Goal: Task Accomplishment & Management: Complete application form

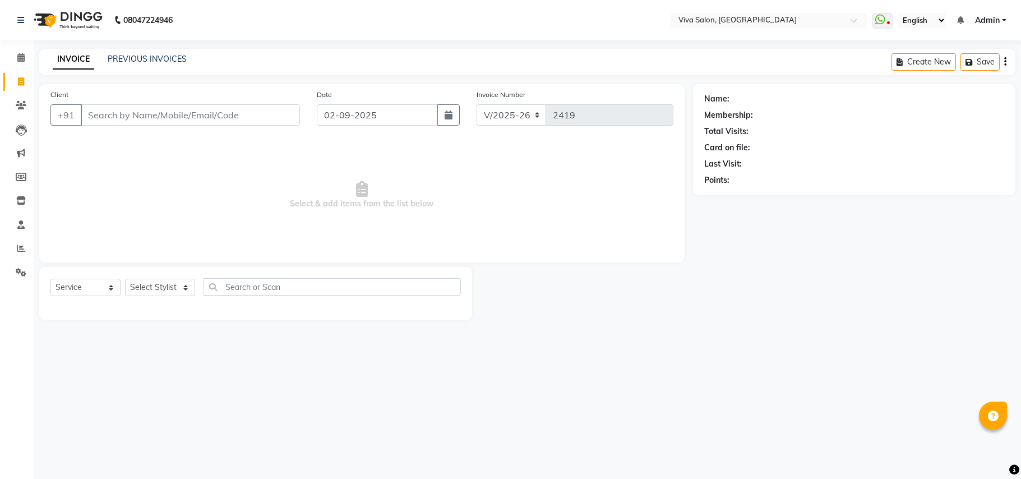
select select "7363"
select select "service"
click at [146, 293] on select "Select Stylist [PERSON_NAME] [PERSON_NAME] Jidhnya [PERSON_NAME] lakhanavar [PE…" at bounding box center [160, 287] width 70 height 17
select select "63725"
click at [125, 279] on select "Select Stylist [PERSON_NAME] [PERSON_NAME] Jidhnya [PERSON_NAME] lakhanavar [PE…" at bounding box center [160, 287] width 70 height 17
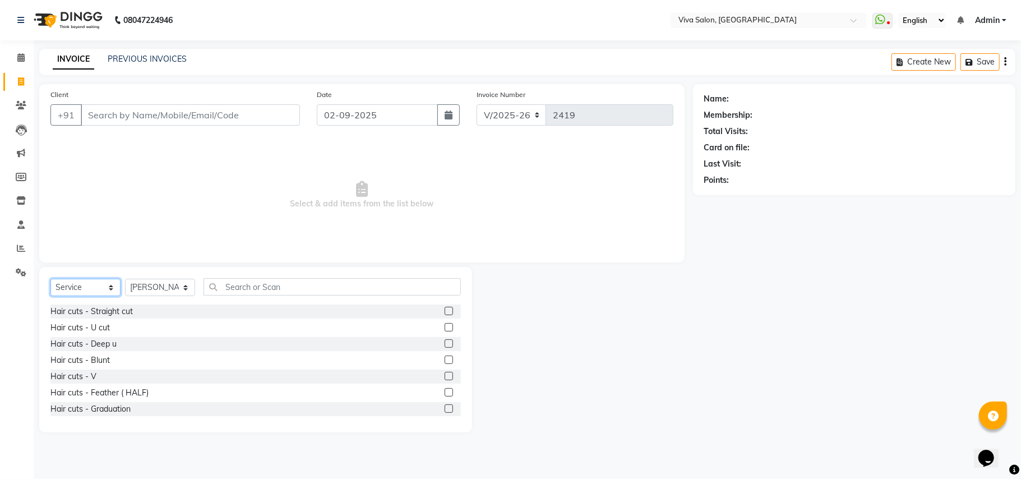
click at [87, 283] on select "Select Service Product Membership Package Voucher Prepaid Gift Card" at bounding box center [85, 287] width 70 height 17
select select "package"
click at [50, 279] on select "Select Service Product Membership Package Voucher Prepaid Gift Card" at bounding box center [85, 287] width 70 height 17
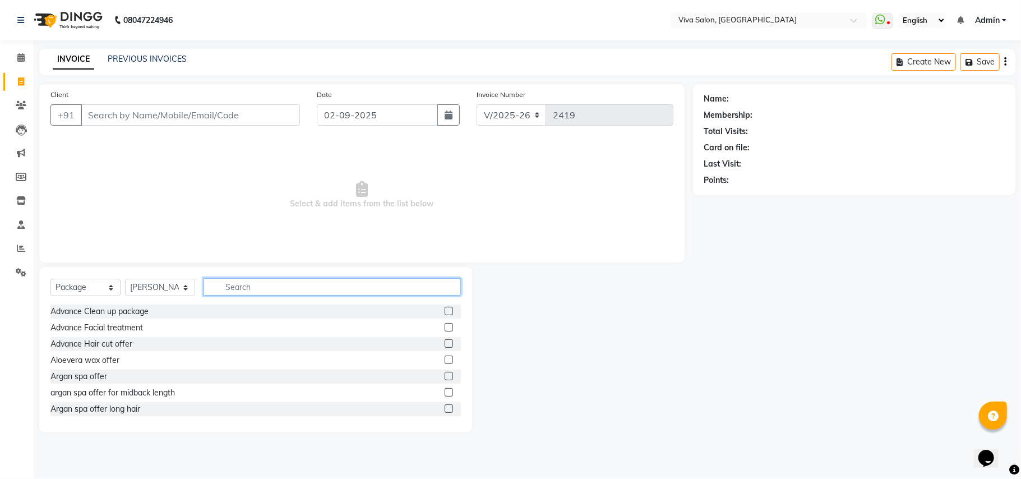
click at [241, 293] on input "text" at bounding box center [332, 286] width 257 height 17
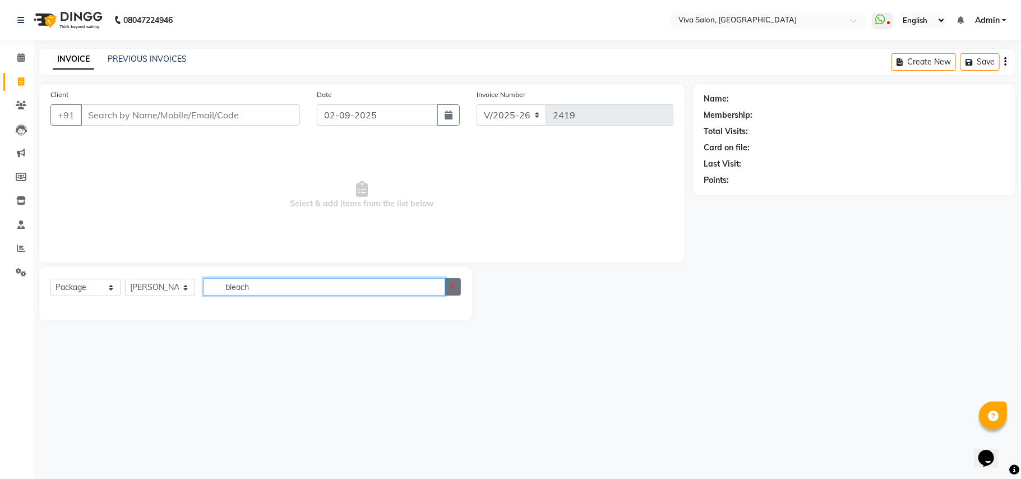
type input "bleach"
click at [449, 290] on button "button" at bounding box center [453, 286] width 16 height 17
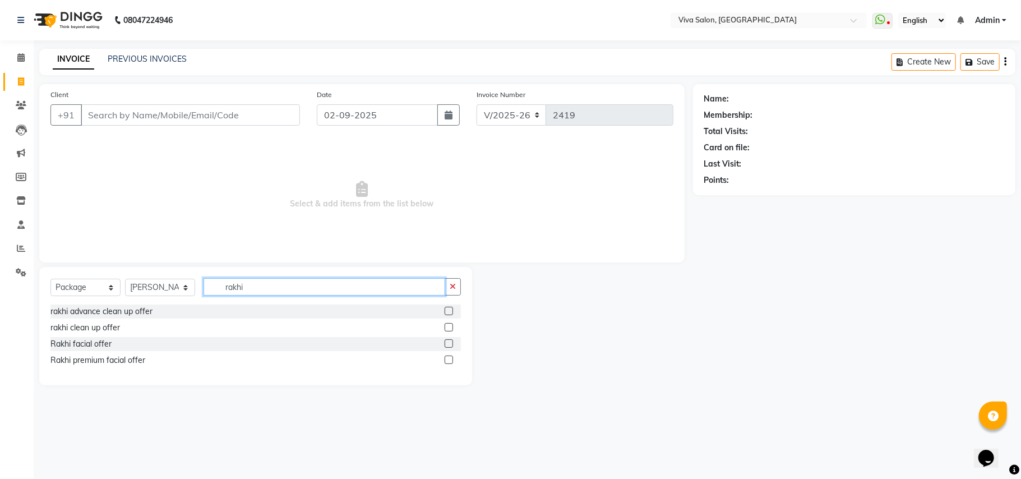
type input "rakhi"
click at [449, 357] on label at bounding box center [449, 359] width 8 height 8
click at [449, 357] on input "checkbox" at bounding box center [448, 360] width 7 height 7
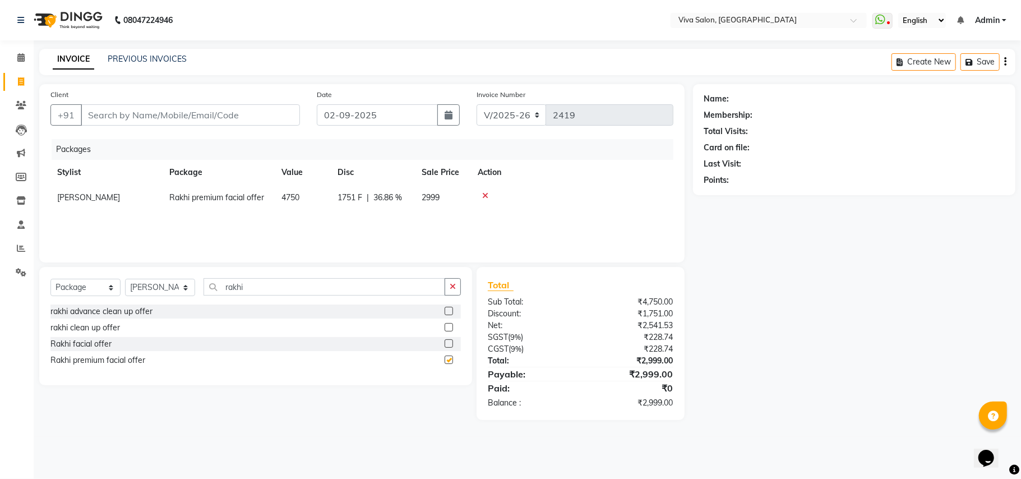
checkbox input "false"
click at [446, 342] on label at bounding box center [449, 343] width 8 height 8
click at [446, 342] on input "checkbox" at bounding box center [448, 343] width 7 height 7
checkbox input "false"
click at [485, 194] on icon at bounding box center [485, 196] width 6 height 8
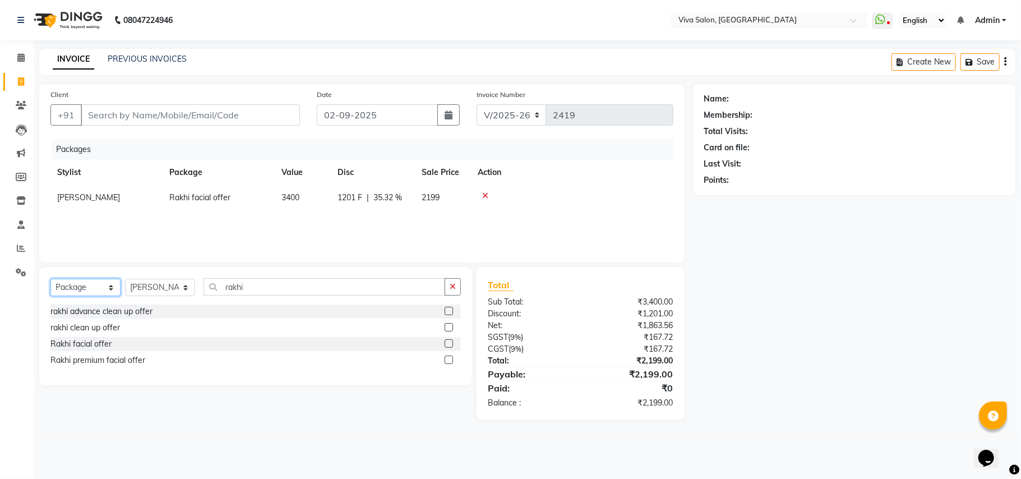
click at [110, 285] on select "Select Service Product Membership Package Voucher Prepaid Gift Card" at bounding box center [85, 287] width 70 height 17
select select "service"
click at [50, 279] on select "Select Service Product Membership Package Voucher Prepaid Gift Card" at bounding box center [85, 287] width 70 height 17
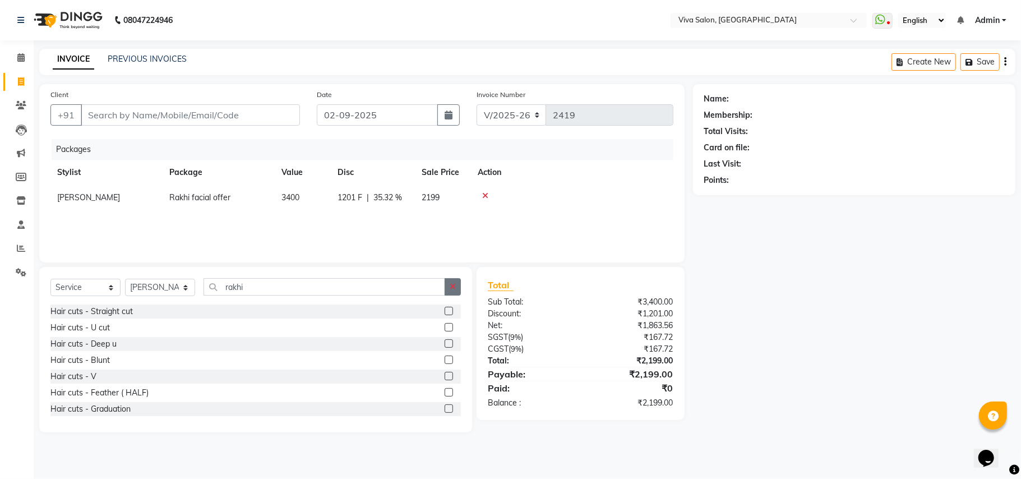
click at [450, 283] on icon "button" at bounding box center [453, 287] width 6 height 8
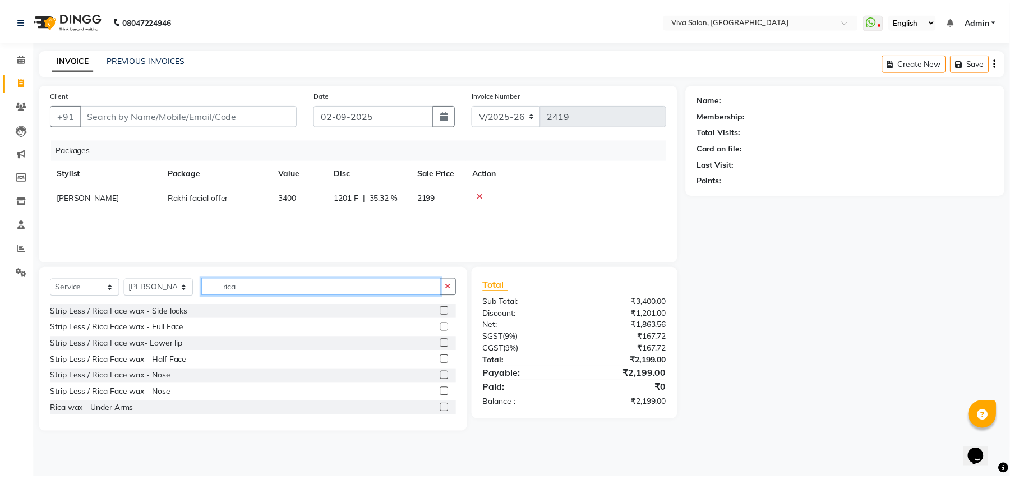
scroll to position [98, 0]
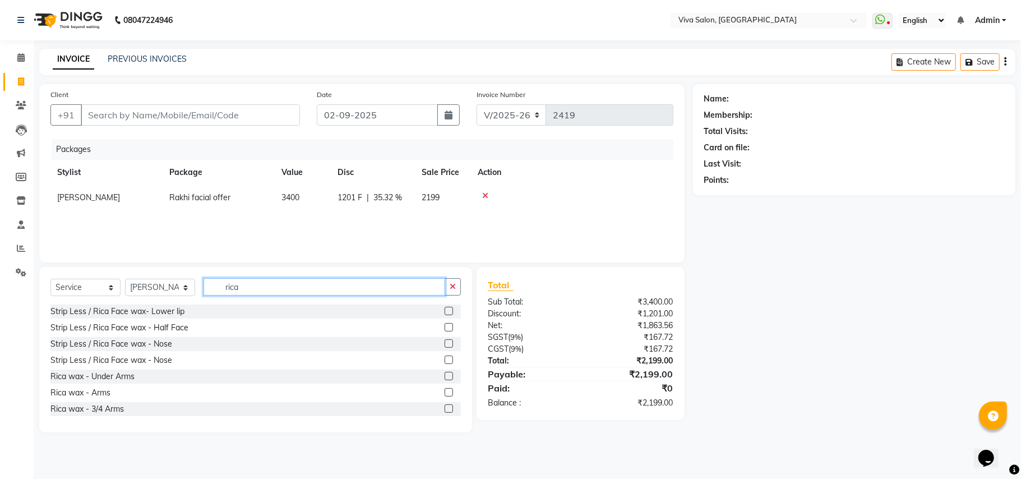
type input "rica"
click at [445, 390] on label at bounding box center [449, 392] width 8 height 8
click at [445, 390] on input "checkbox" at bounding box center [448, 392] width 7 height 7
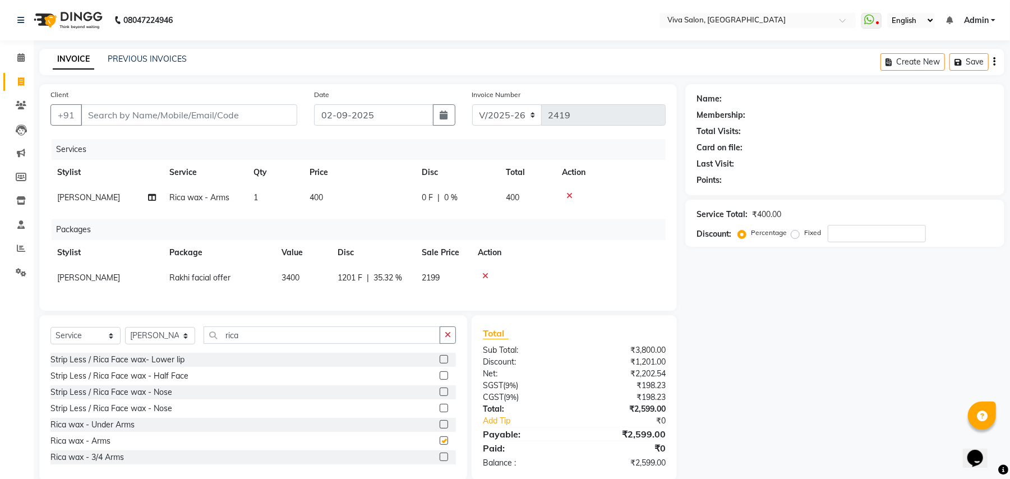
checkbox input "false"
click at [440, 428] on label at bounding box center [444, 424] width 8 height 8
click at [440, 428] on input "checkbox" at bounding box center [443, 424] width 7 height 7
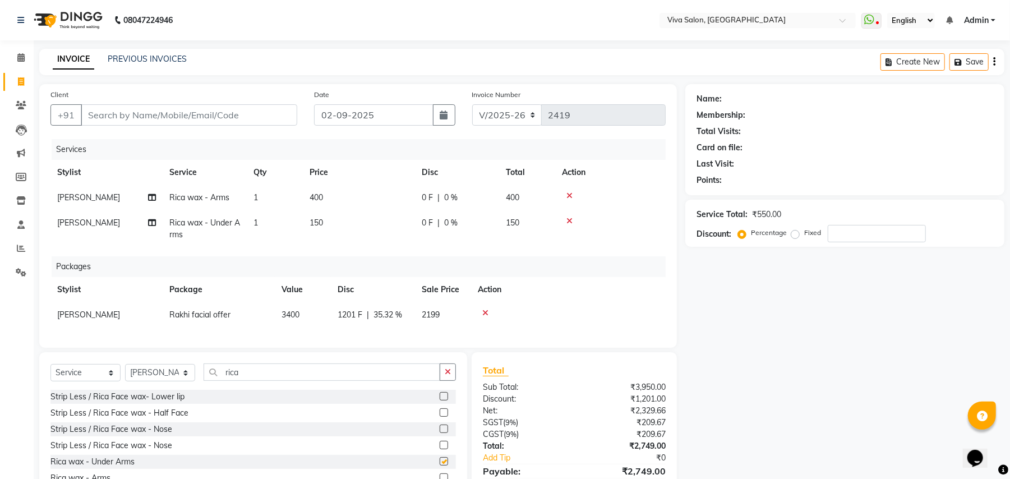
checkbox input "false"
click at [449, 376] on icon "button" at bounding box center [448, 372] width 6 height 8
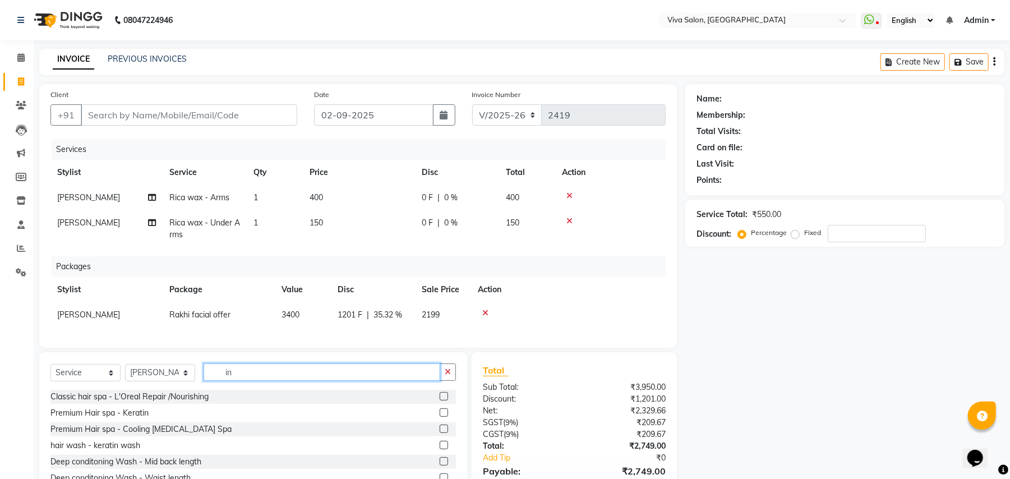
scroll to position [0, 0]
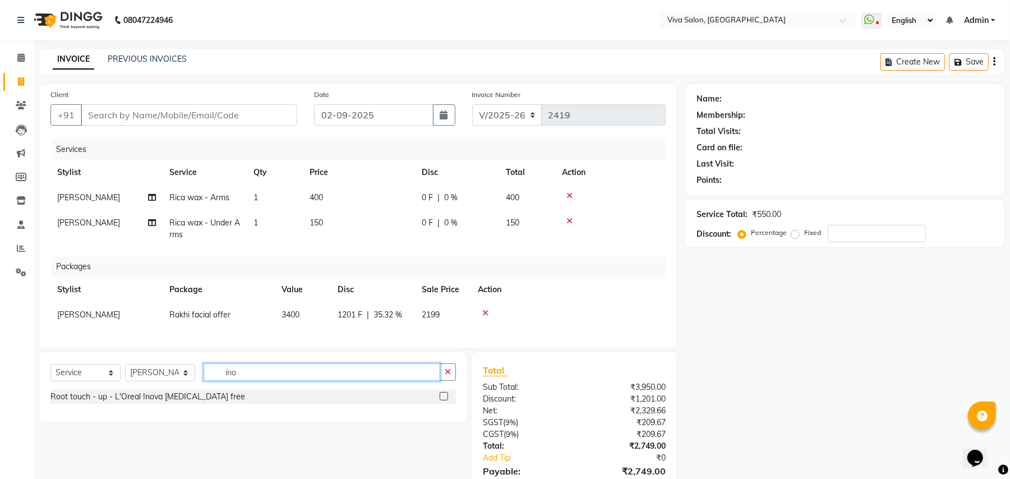
type input "ino"
click at [570, 219] on icon at bounding box center [569, 221] width 6 height 8
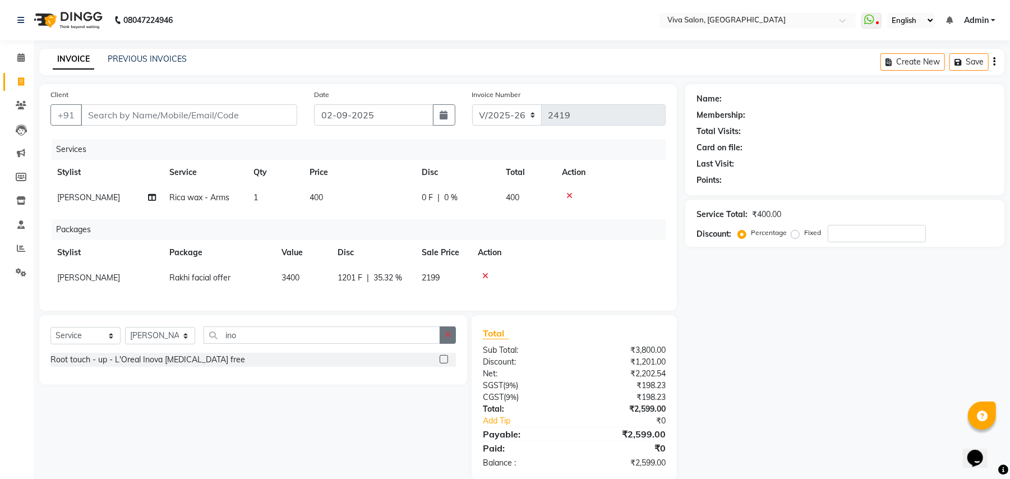
click at [447, 344] on button "button" at bounding box center [448, 334] width 16 height 17
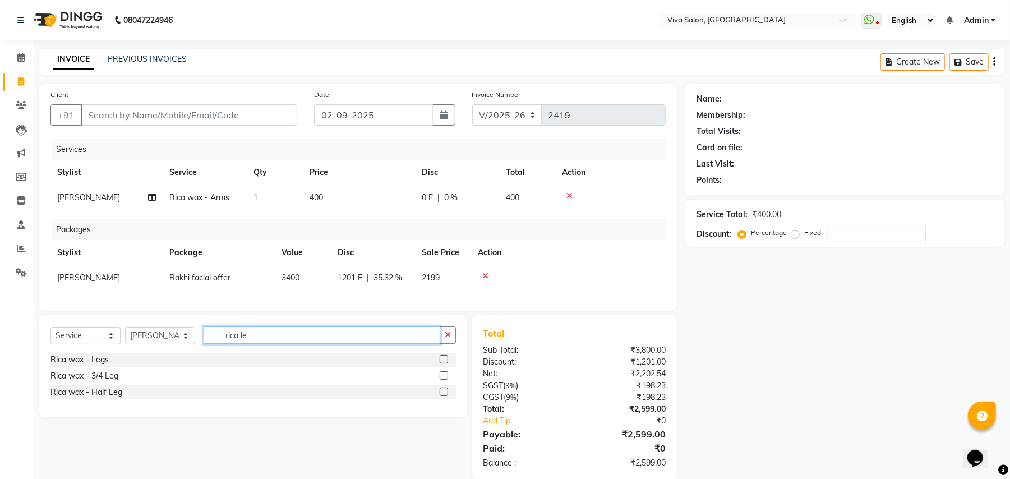
type input "rica le"
click at [444, 396] on label at bounding box center [444, 391] width 8 height 8
click at [444, 396] on input "checkbox" at bounding box center [443, 392] width 7 height 7
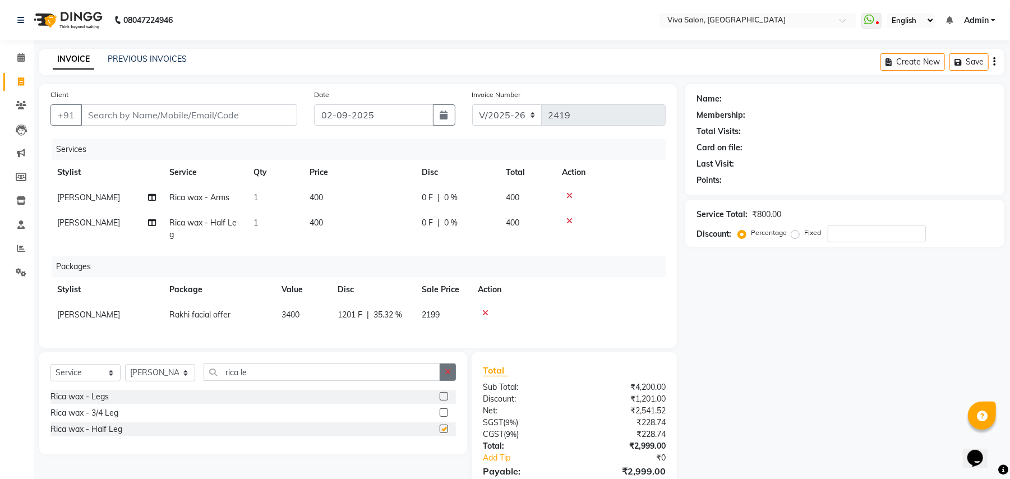
checkbox input "false"
click at [451, 381] on button "button" at bounding box center [448, 371] width 16 height 17
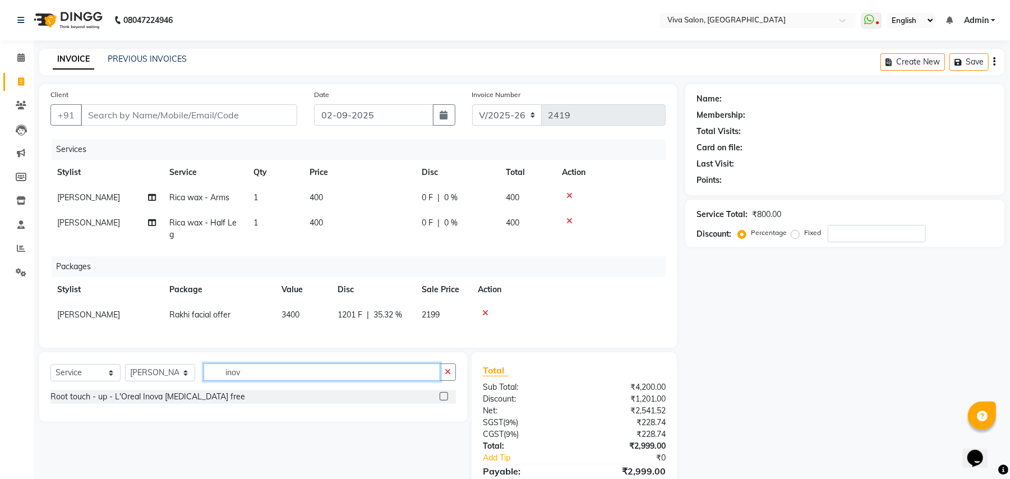
type input "inov"
click at [444, 400] on label at bounding box center [444, 396] width 8 height 8
click at [444, 400] on input "checkbox" at bounding box center [443, 396] width 7 height 7
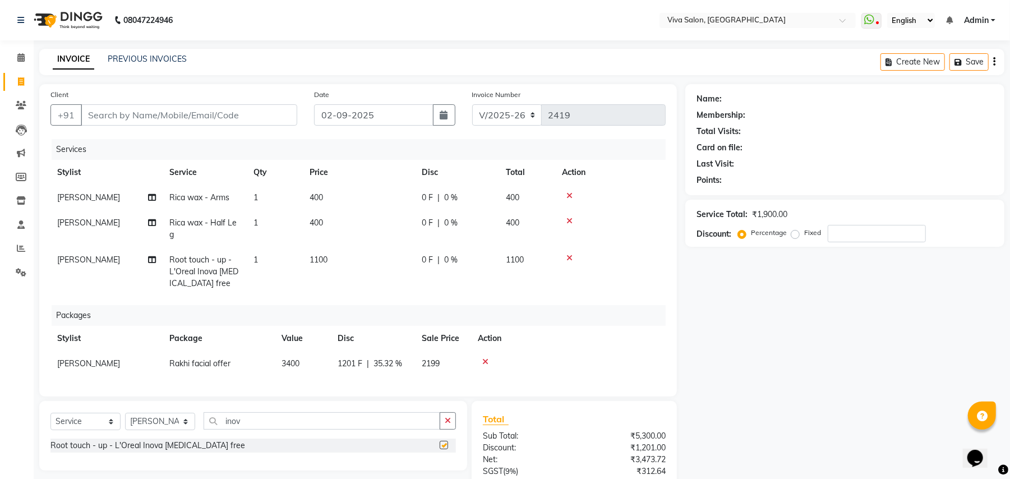
checkbox input "false"
click at [443, 426] on button "button" at bounding box center [448, 420] width 16 height 17
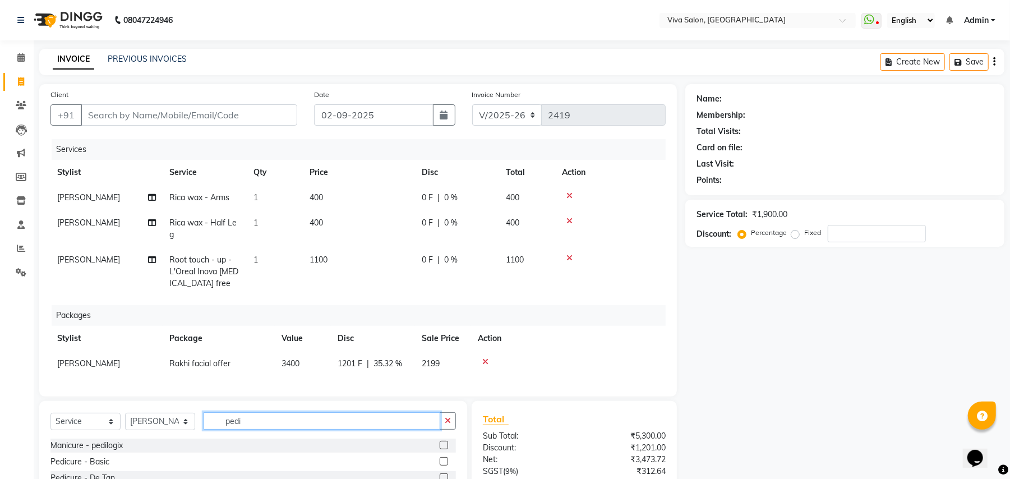
type input "pedi"
click at [440, 465] on label at bounding box center [444, 461] width 8 height 8
click at [440, 465] on input "checkbox" at bounding box center [443, 461] width 7 height 7
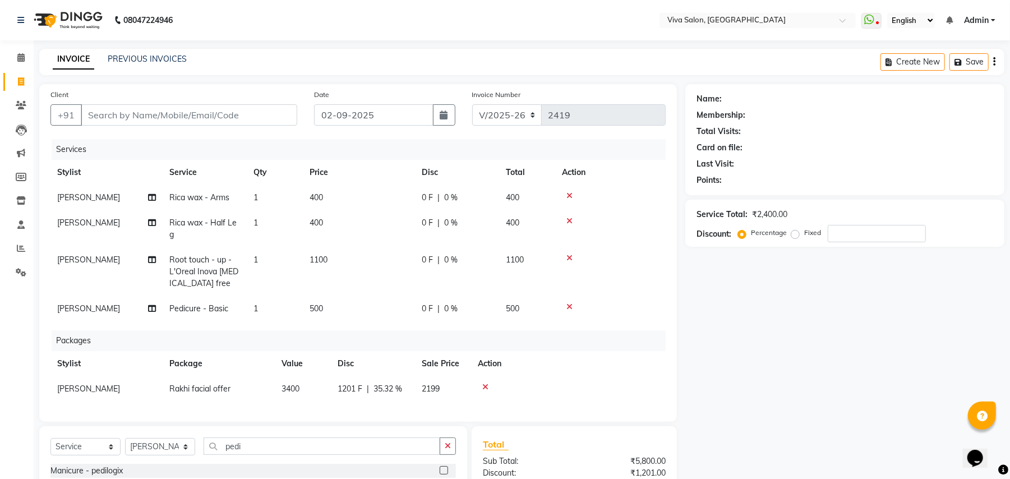
checkbox input "false"
click at [214, 113] on input "Client" at bounding box center [189, 114] width 216 height 21
type input "f"
type input "0"
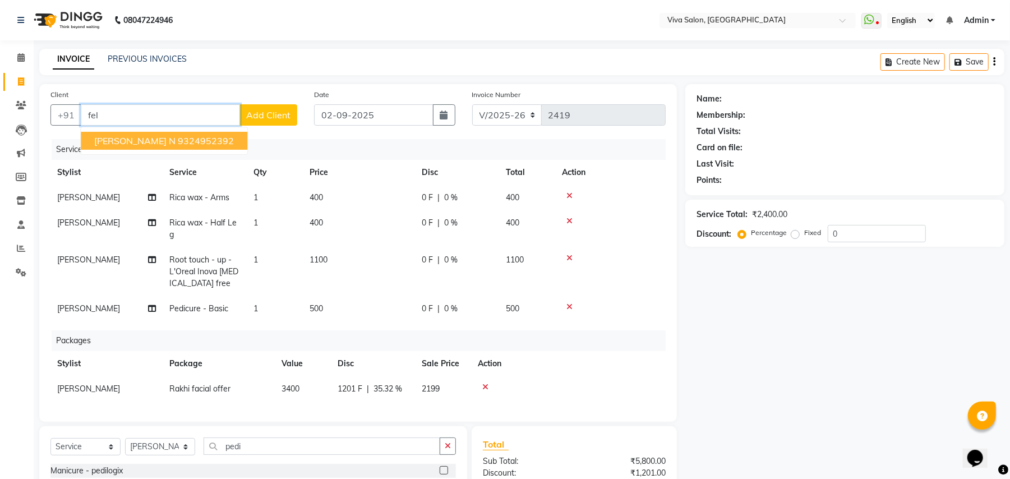
click at [169, 138] on span "[PERSON_NAME] N" at bounding box center [134, 140] width 81 height 11
type input "9324952392"
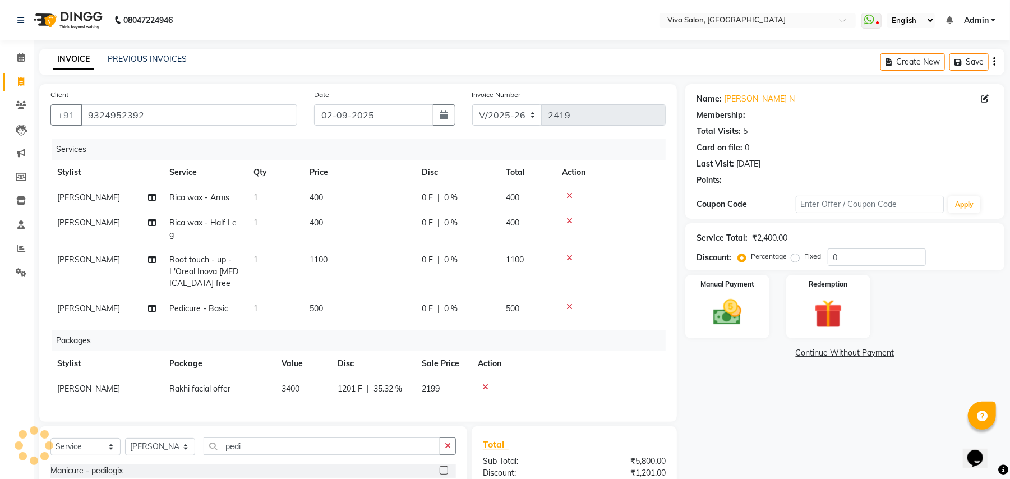
select select "2: Object"
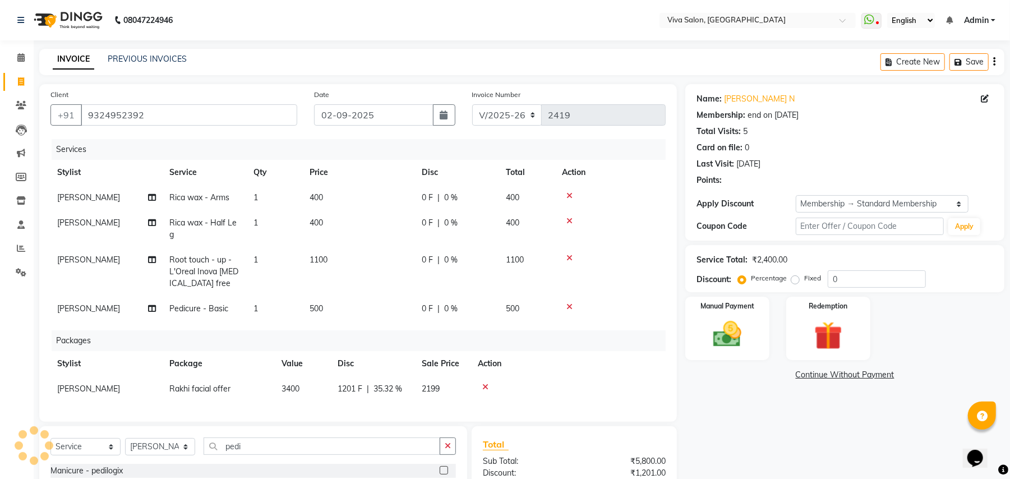
type input "20"
click at [857, 258] on div "Service Total: ₹2,400.00" at bounding box center [844, 260] width 297 height 12
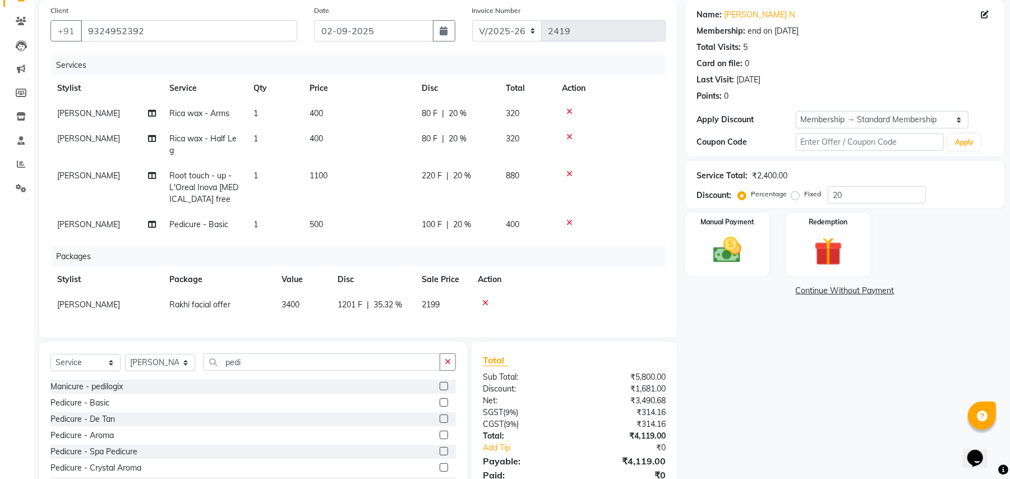
scroll to position [129, 0]
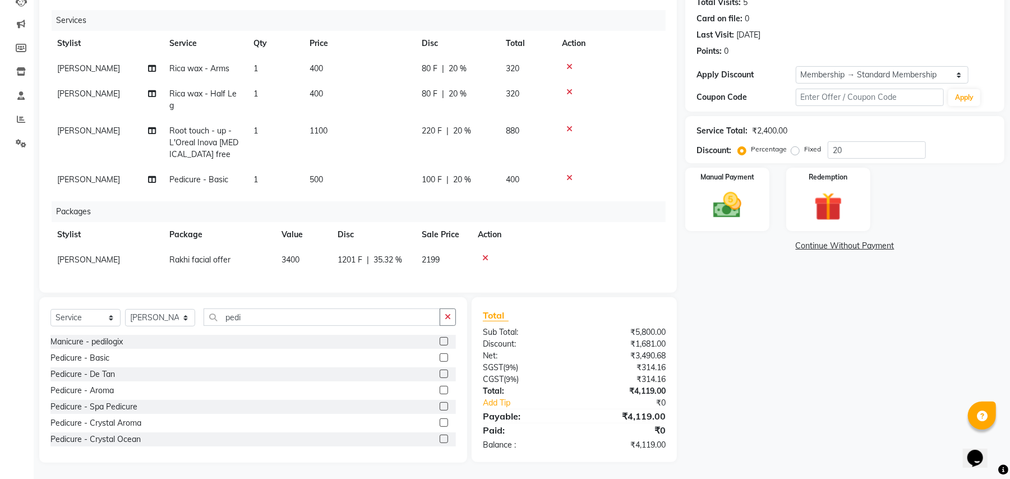
click at [126, 180] on td "[PERSON_NAME]" at bounding box center [106, 179] width 112 height 25
select select "63725"
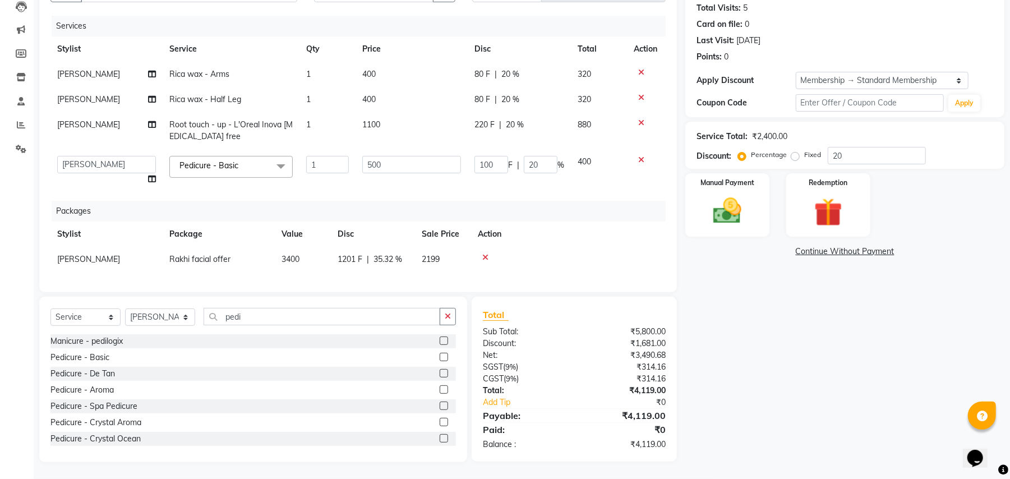
click at [126, 180] on td "[PERSON_NAME] [PERSON_NAME] Jidhnya [PERSON_NAME] lakhanavar [PERSON_NAME] sale…" at bounding box center [106, 170] width 112 height 43
click at [140, 164] on select "[PERSON_NAME] [PERSON_NAME] Jidhnya [PERSON_NAME] lakhanavar [PERSON_NAME] sale…" at bounding box center [106, 164] width 99 height 17
select select "63771"
click at [156, 120] on td "[PERSON_NAME]" at bounding box center [106, 130] width 112 height 37
select select "63725"
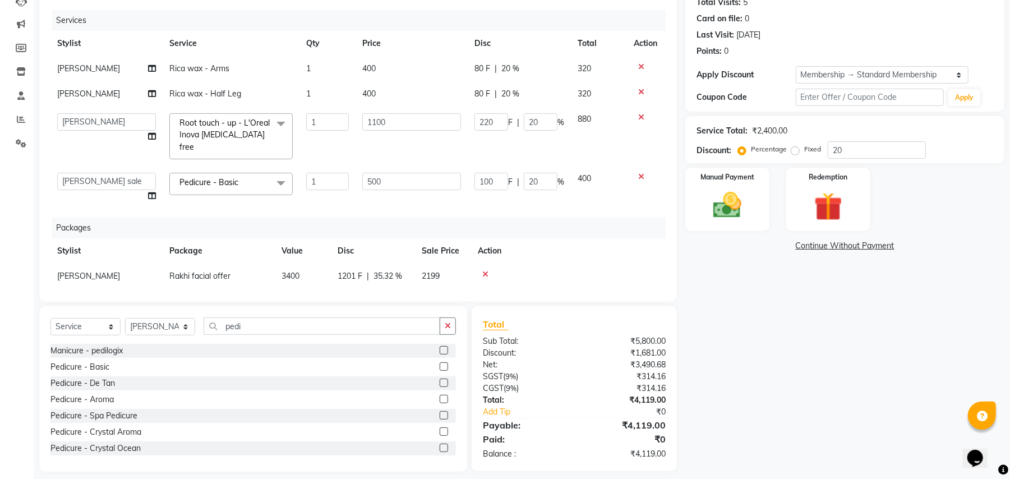
click at [147, 133] on td "[PERSON_NAME] [PERSON_NAME] Jidhnya [PERSON_NAME] lakhanavar [PERSON_NAME] sale…" at bounding box center [106, 136] width 112 height 59
click at [150, 135] on icon at bounding box center [152, 136] width 8 height 8
select select "63725"
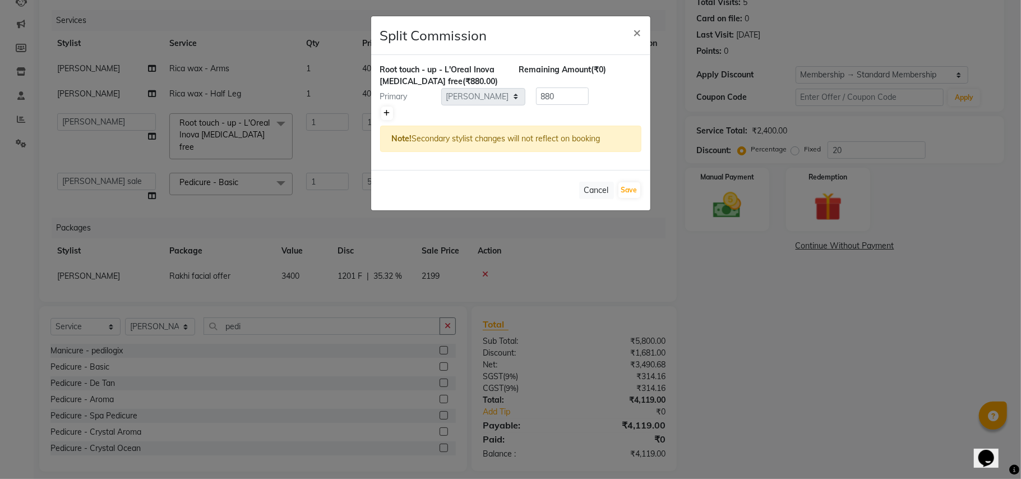
click at [389, 109] on link at bounding box center [387, 113] width 12 height 13
type input "440"
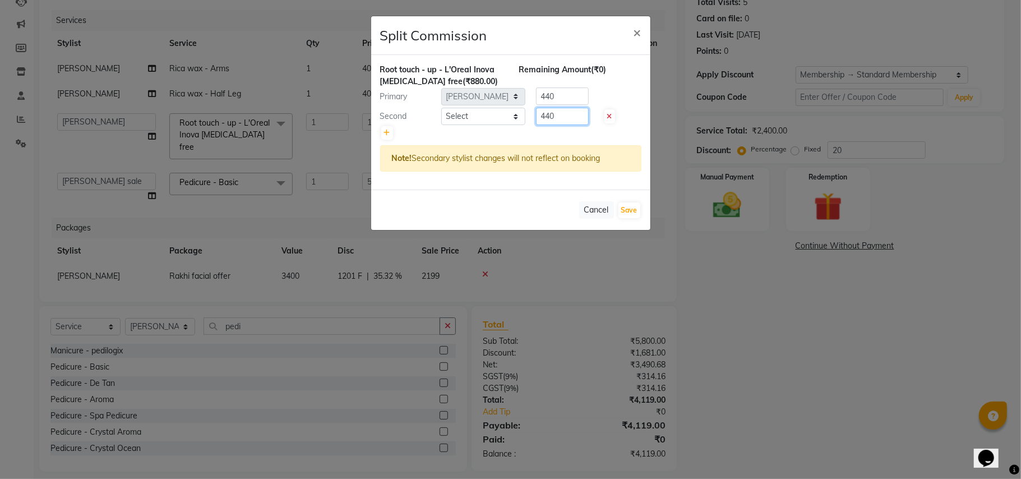
click at [572, 117] on input "440" at bounding box center [562, 116] width 53 height 17
type input "4"
type input "200"
click at [558, 91] on input "440" at bounding box center [562, 95] width 53 height 17
type input "4"
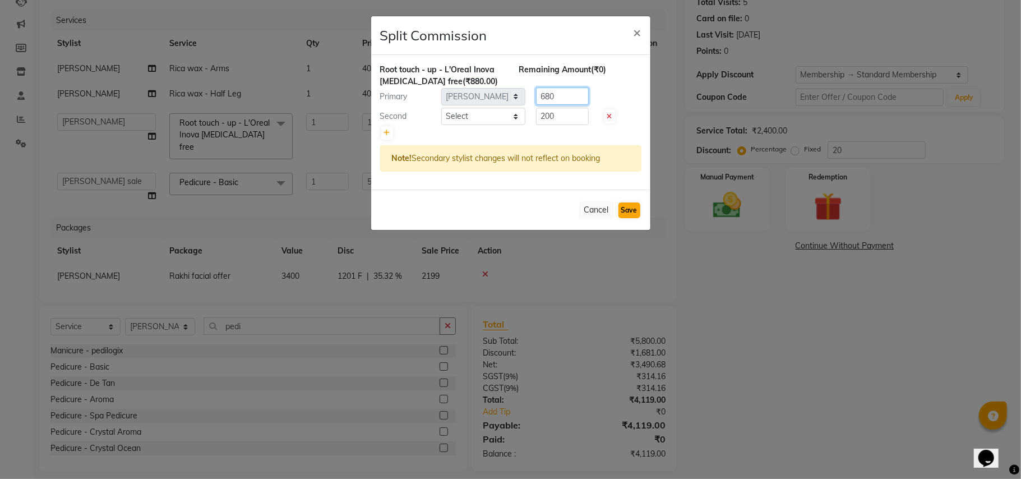
type input "680"
click at [628, 212] on button "Save" at bounding box center [629, 210] width 22 height 16
click at [507, 117] on select "Select [PERSON_NAME] [PERSON_NAME] Jidhnya [PERSON_NAME] lakhanavar [PERSON_NAM…" at bounding box center [483, 116] width 84 height 17
select select "63771"
click at [441, 108] on select "Select [PERSON_NAME] [PERSON_NAME] Jidhnya [PERSON_NAME] lakhanavar [PERSON_NAM…" at bounding box center [483, 116] width 84 height 17
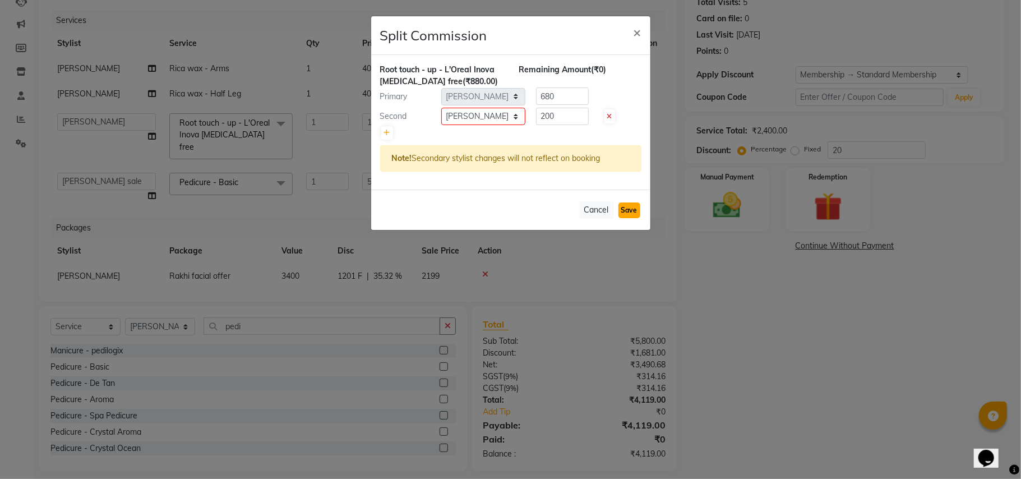
click at [626, 216] on button "Save" at bounding box center [629, 210] width 22 height 16
select select "Select"
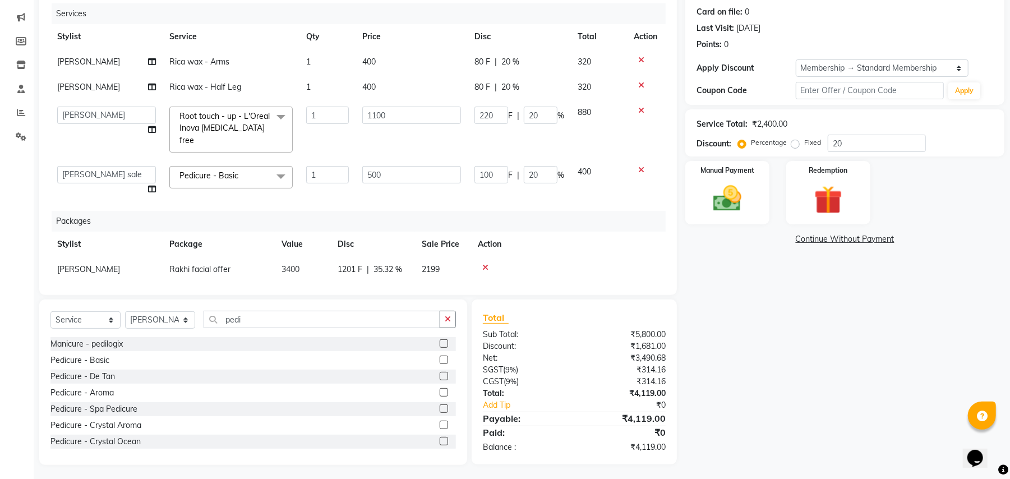
scroll to position [138, 0]
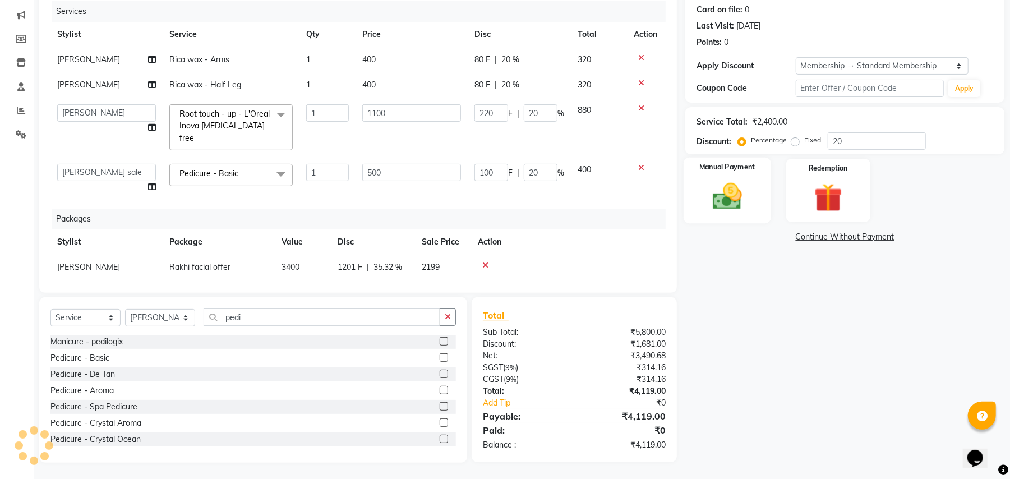
click at [711, 189] on img at bounding box center [727, 196] width 48 height 34
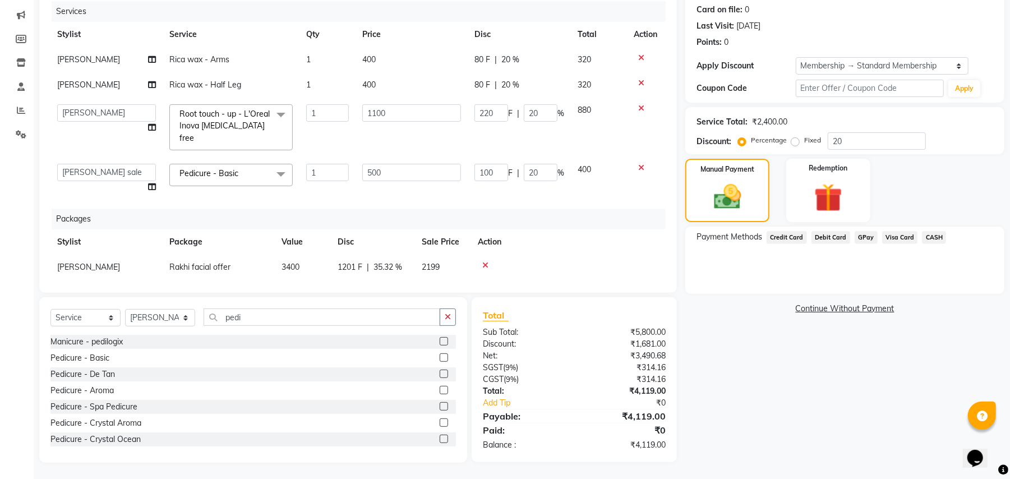
click at [863, 238] on span "GPay" at bounding box center [865, 237] width 23 height 13
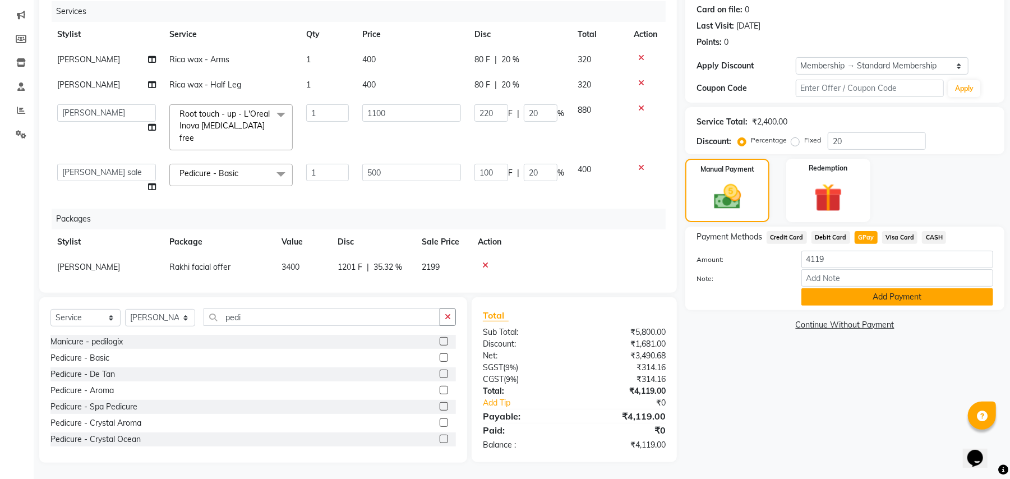
click at [842, 303] on button "Add Payment" at bounding box center [897, 296] width 192 height 17
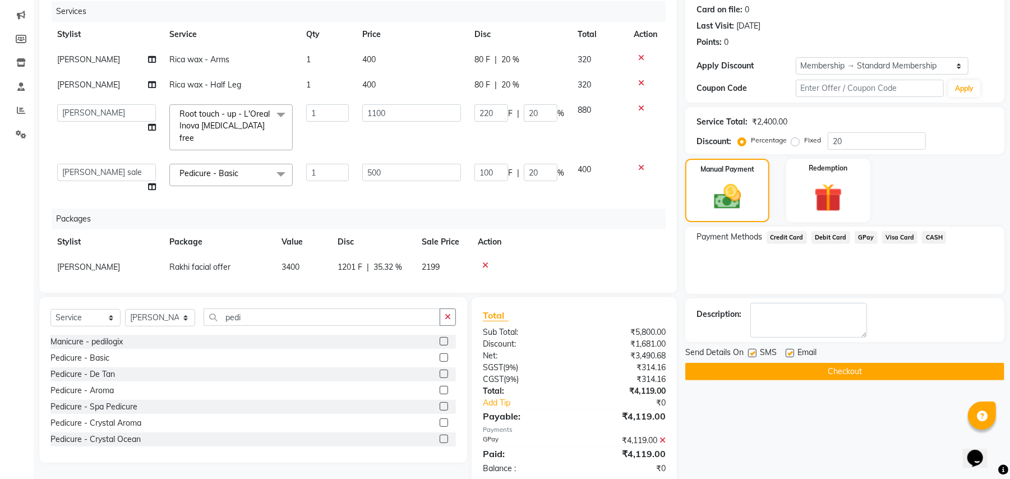
click at [824, 373] on button "Checkout" at bounding box center [844, 371] width 319 height 17
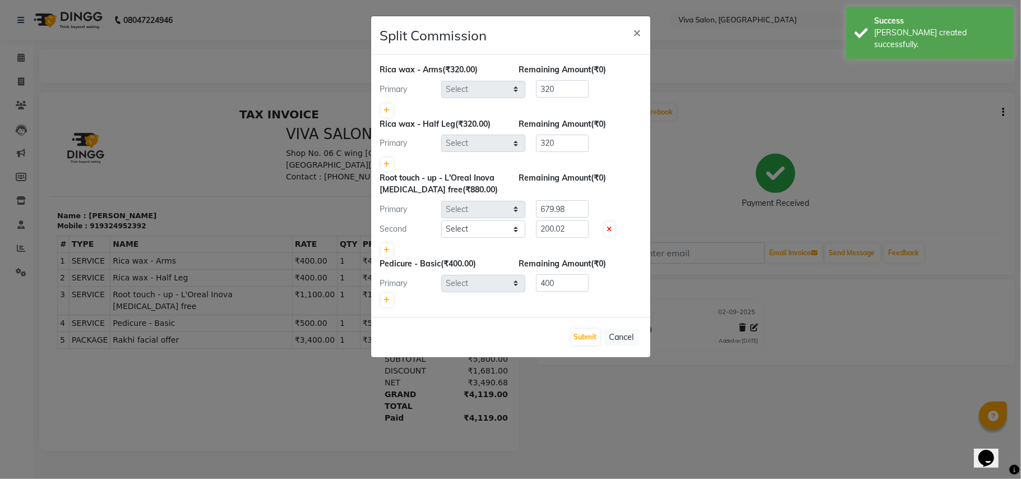
select select "63725"
select select "63771"
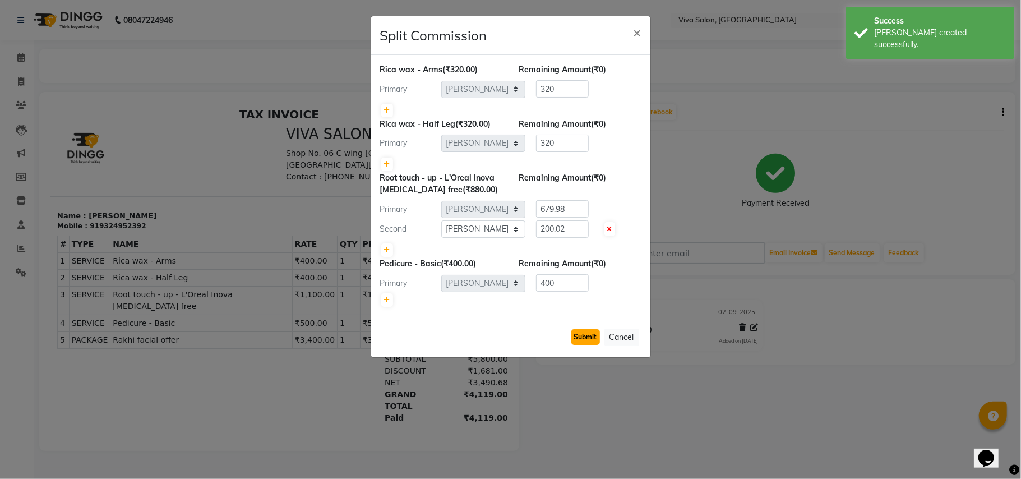
click at [575, 337] on button "Submit" at bounding box center [585, 337] width 29 height 16
